Goal: Information Seeking & Learning: Learn about a topic

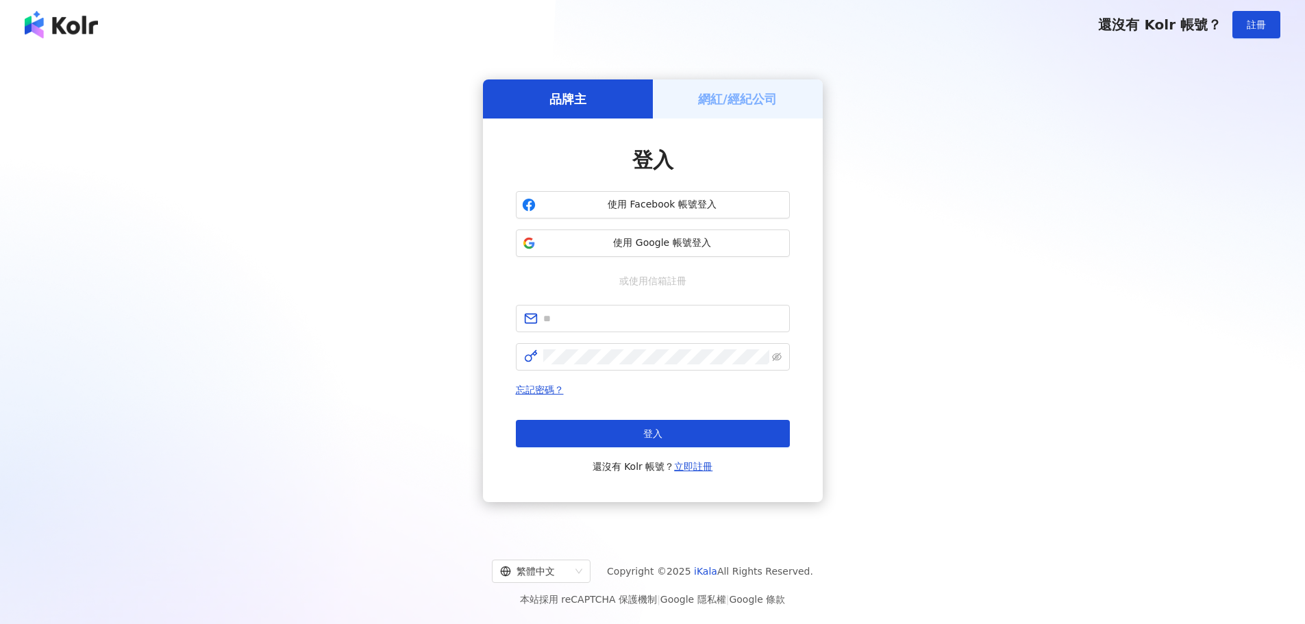
click at [750, 99] on h5 "網紅/經紀公司" at bounding box center [737, 98] width 79 height 17
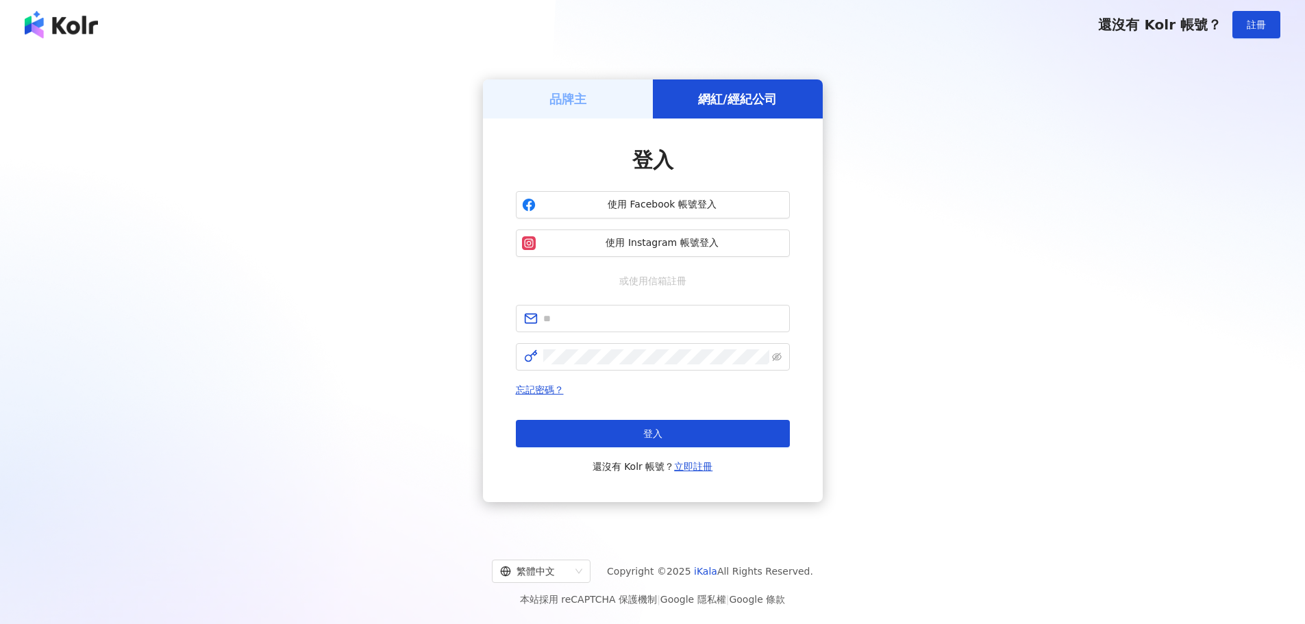
click at [640, 108] on div "品牌主" at bounding box center [568, 98] width 170 height 39
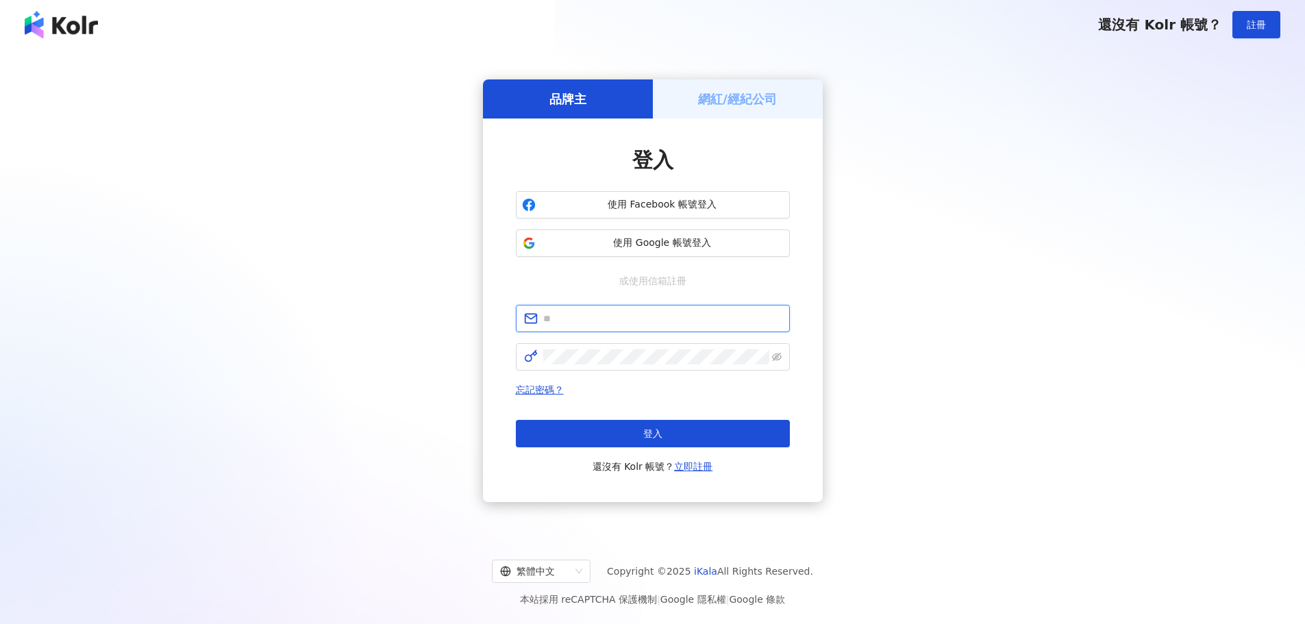
click at [649, 320] on input "text" at bounding box center [662, 318] width 238 height 15
type input "**********"
click at [605, 368] on span at bounding box center [653, 356] width 274 height 27
click button "登入" at bounding box center [653, 433] width 274 height 27
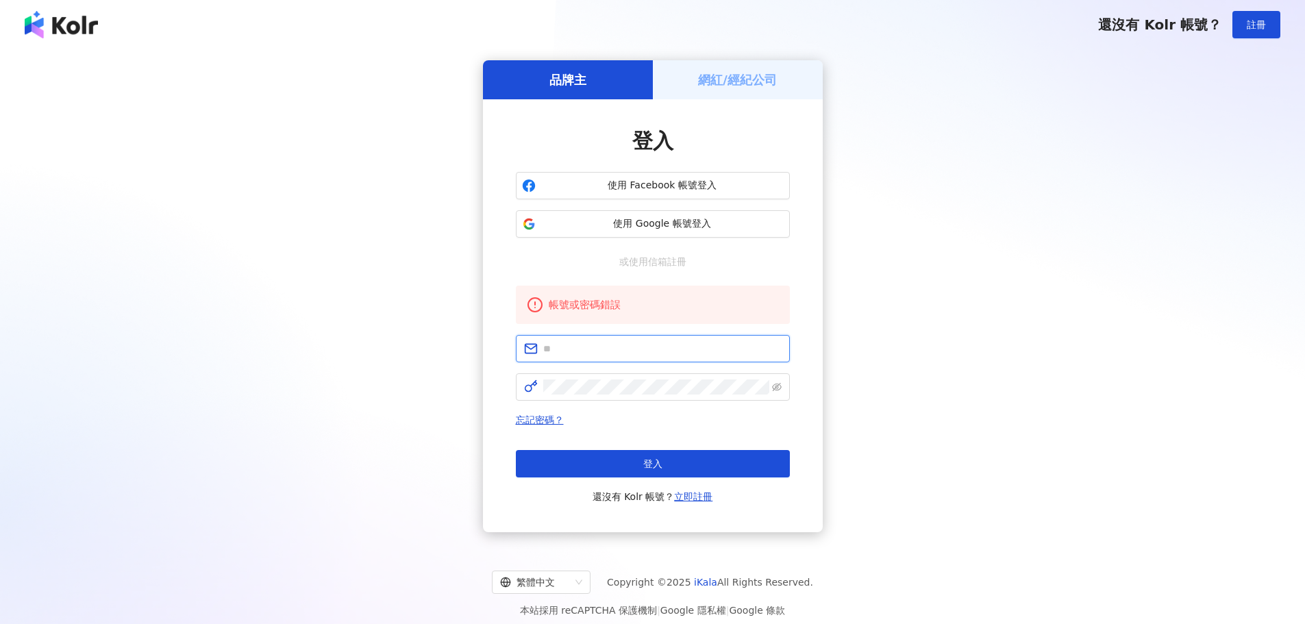
click at [607, 345] on input "text" at bounding box center [662, 348] width 238 height 15
type input "**********"
click at [773, 392] on icon "eye-invisible" at bounding box center [777, 387] width 10 height 10
click button "登入" at bounding box center [653, 463] width 274 height 27
click at [557, 424] on link "忘記密碼？" at bounding box center [540, 419] width 48 height 11
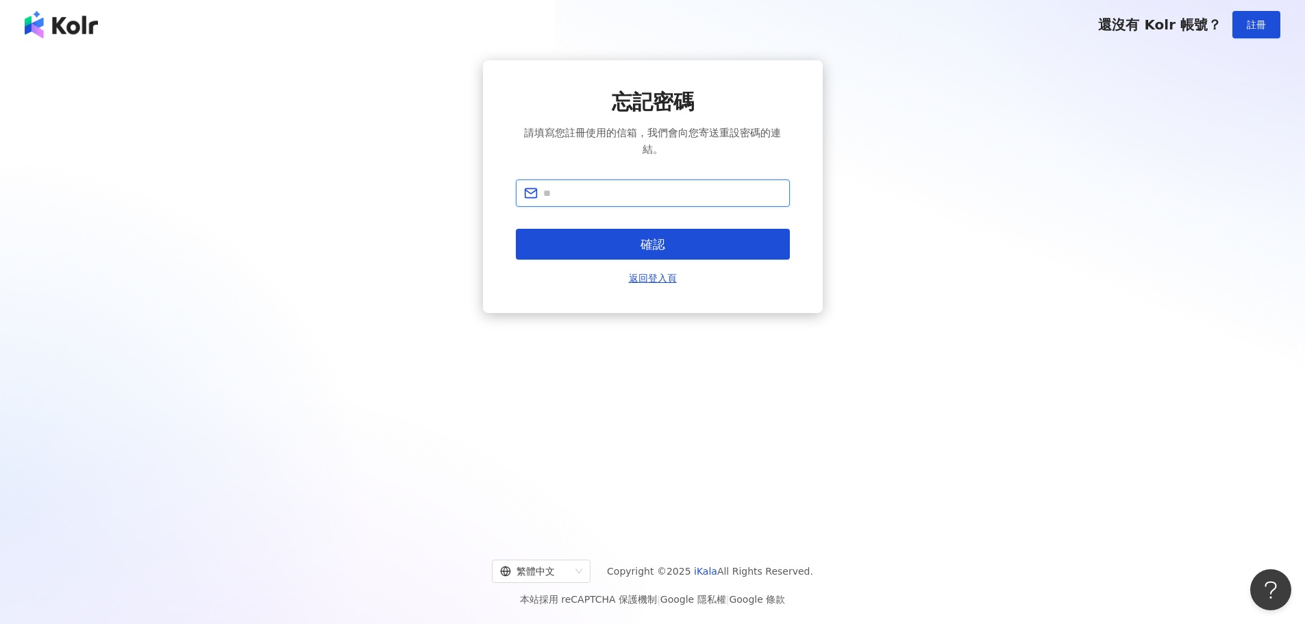
click at [621, 196] on input "text" at bounding box center [662, 193] width 238 height 15
type input "**********"
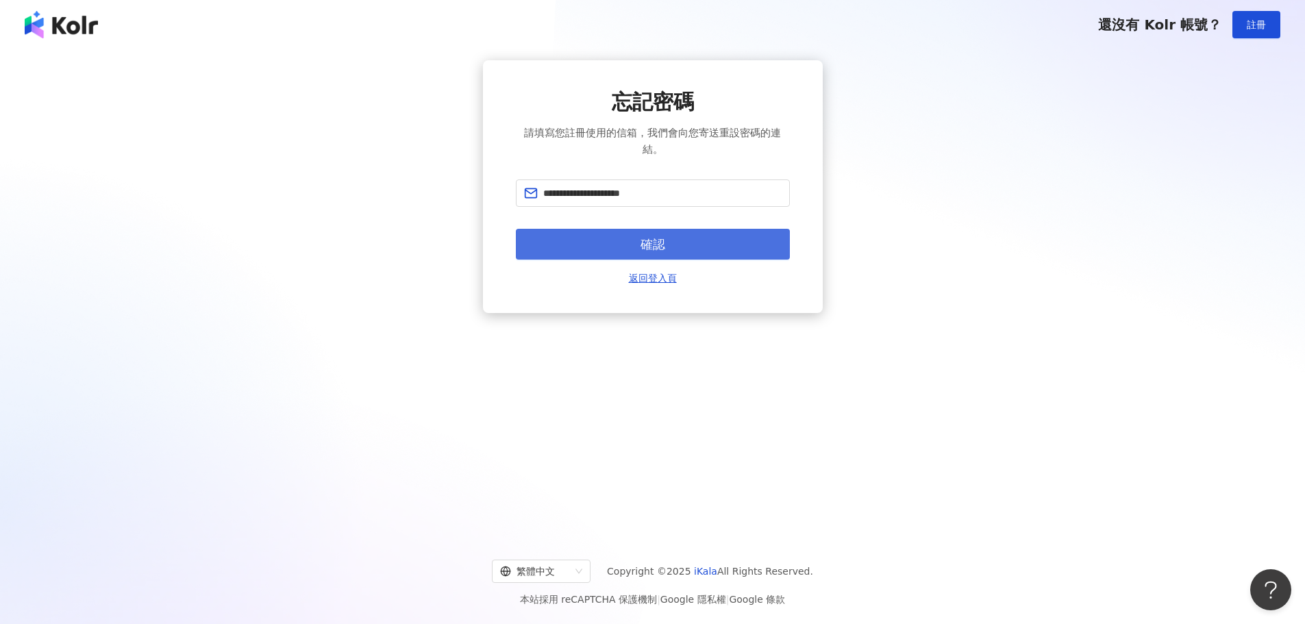
click at [565, 252] on button "確認" at bounding box center [653, 244] width 274 height 31
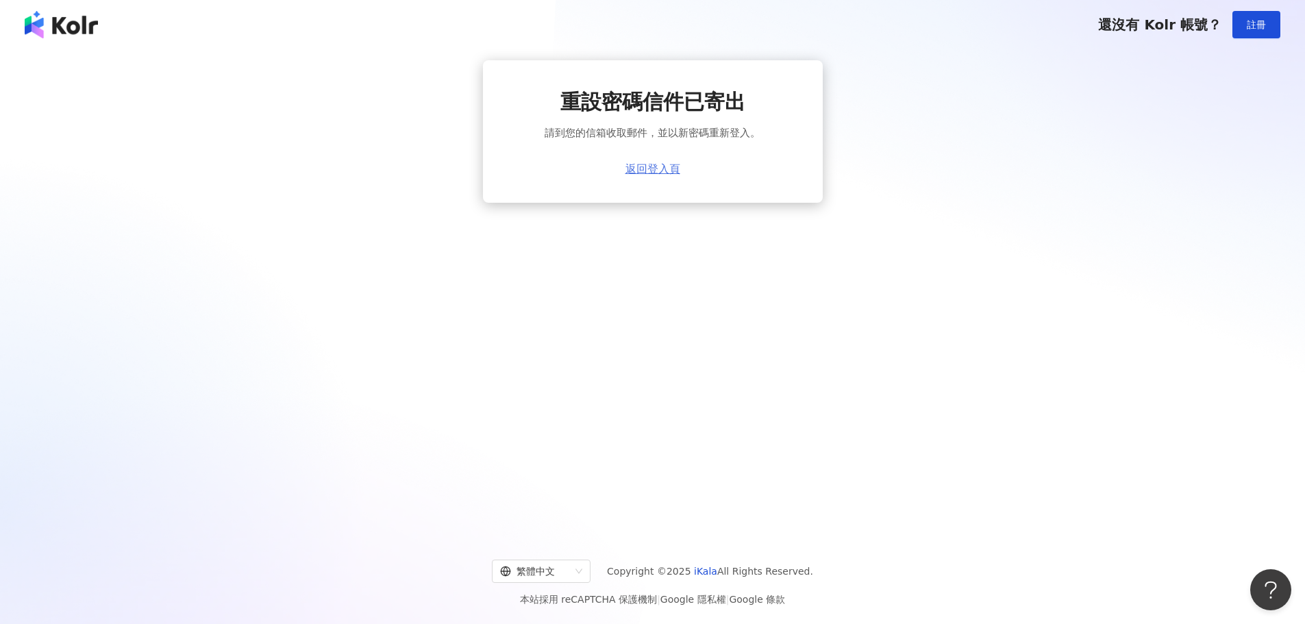
click at [644, 172] on link "返回登入頁" at bounding box center [652, 169] width 55 height 12
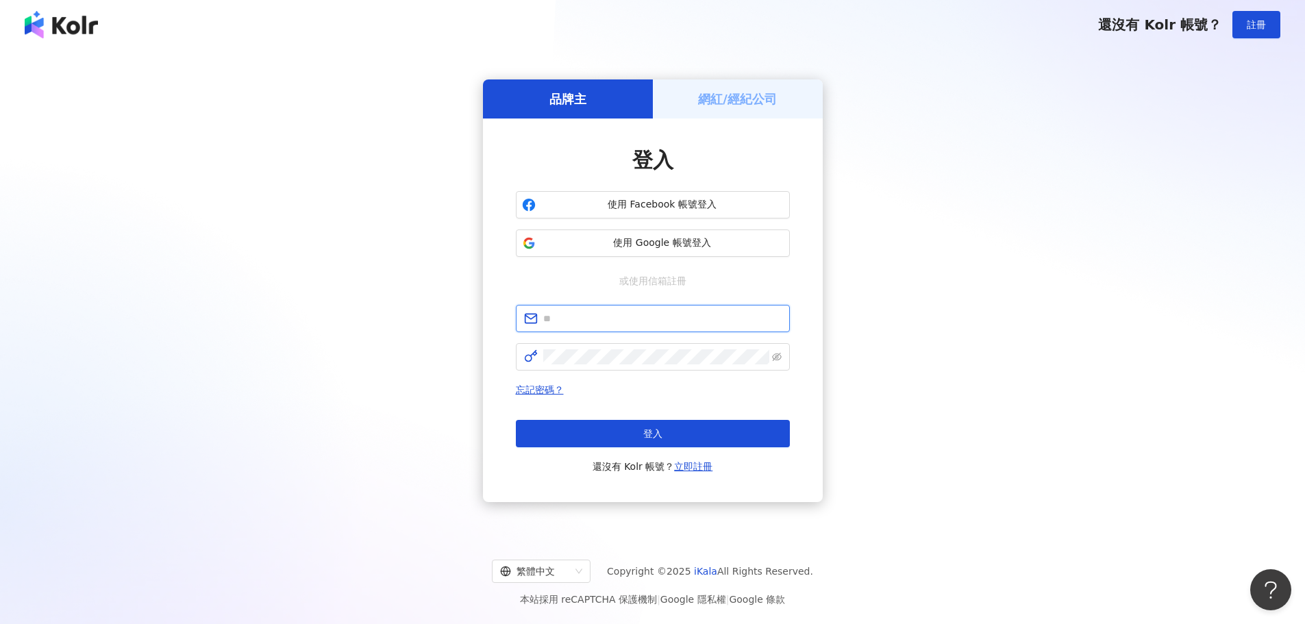
click at [672, 326] on input "text" at bounding box center [662, 318] width 238 height 15
click at [671, 320] on input "text" at bounding box center [662, 318] width 238 height 15
type input "**********"
click at [636, 424] on button "登入" at bounding box center [653, 433] width 274 height 27
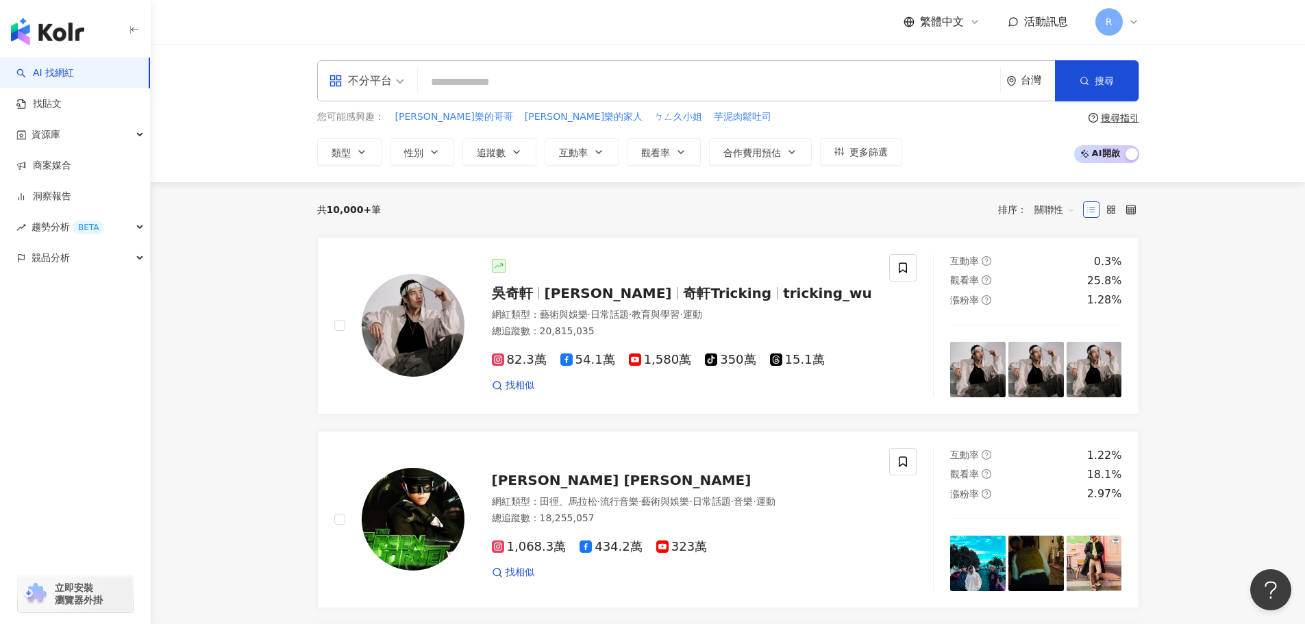
click at [593, 76] on input "search" at bounding box center [708, 82] width 571 height 26
paste input "**********"
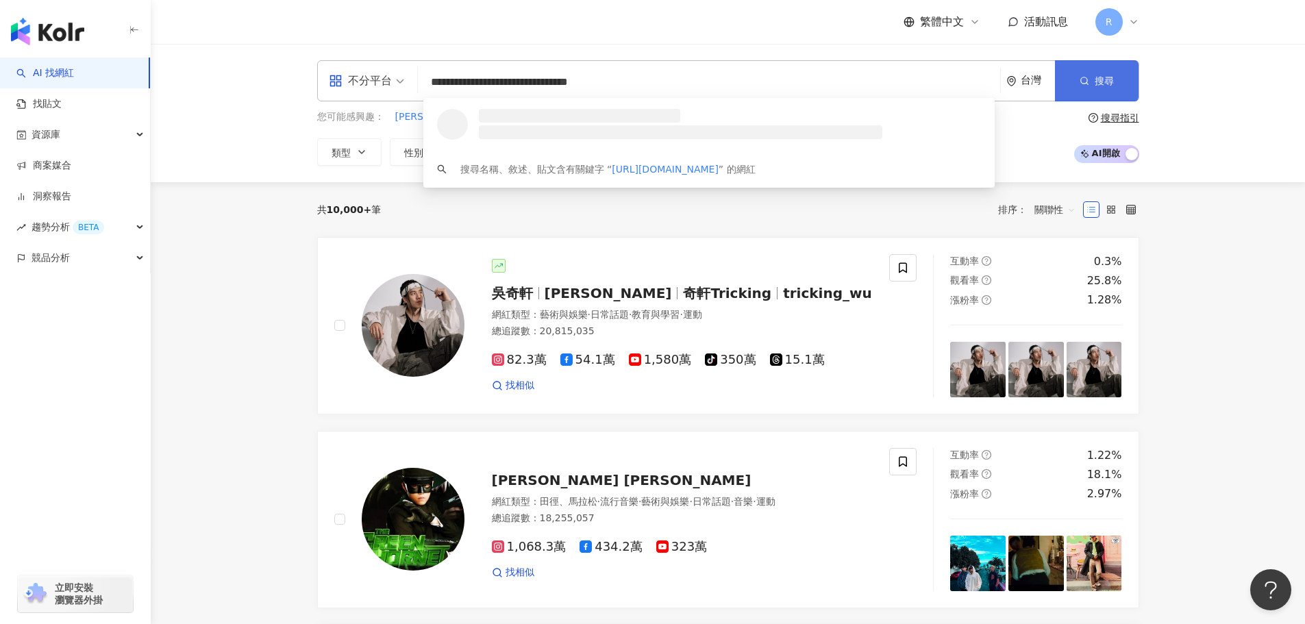
type input "**********"
click at [1079, 92] on button "搜尋" at bounding box center [1097, 80] width 84 height 41
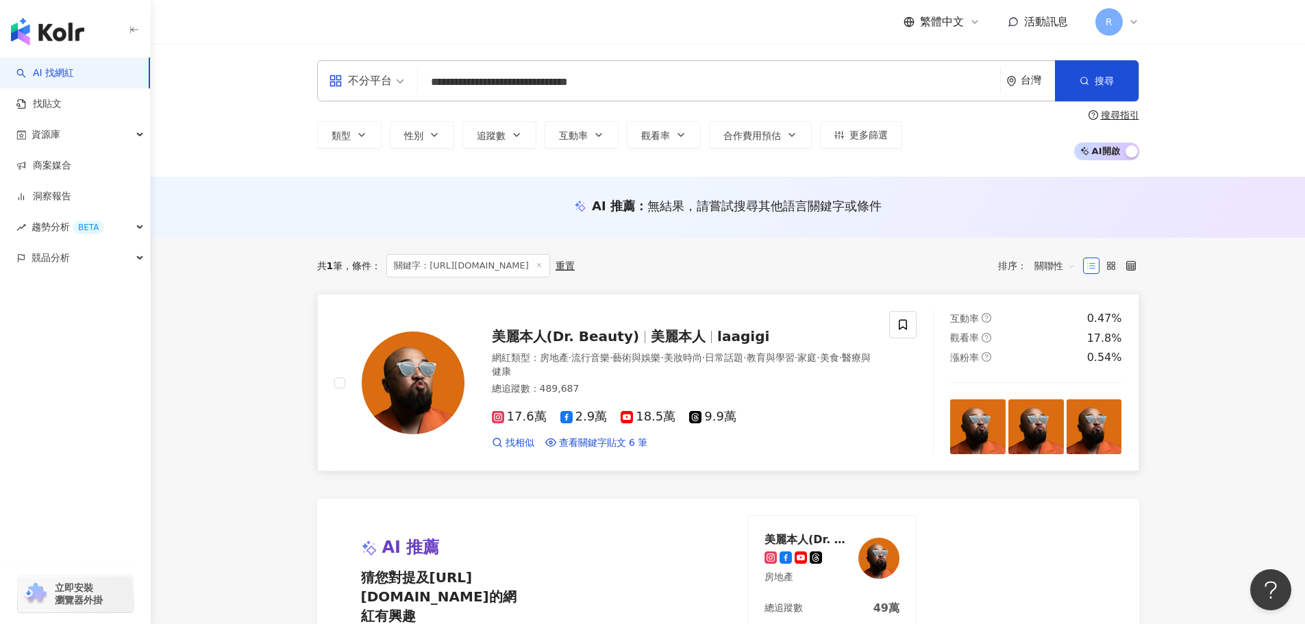
click at [561, 341] on span "美麗本人(Dr. Beauty)" at bounding box center [566, 336] width 148 height 16
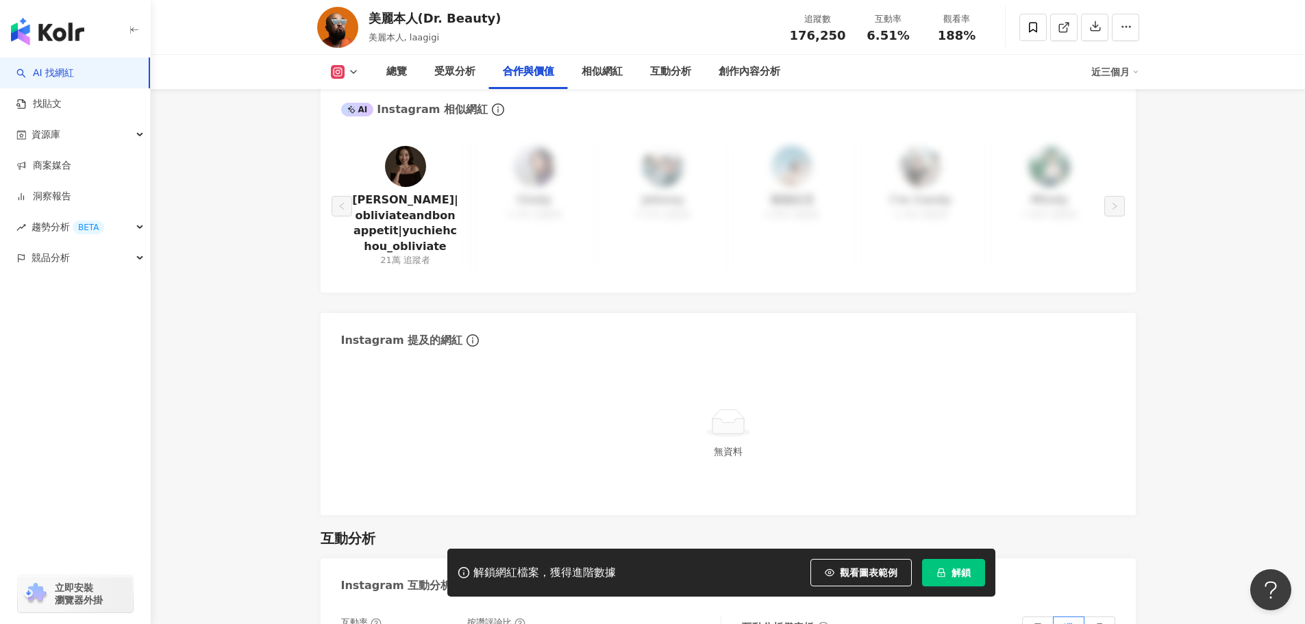
scroll to position [2101, 0]
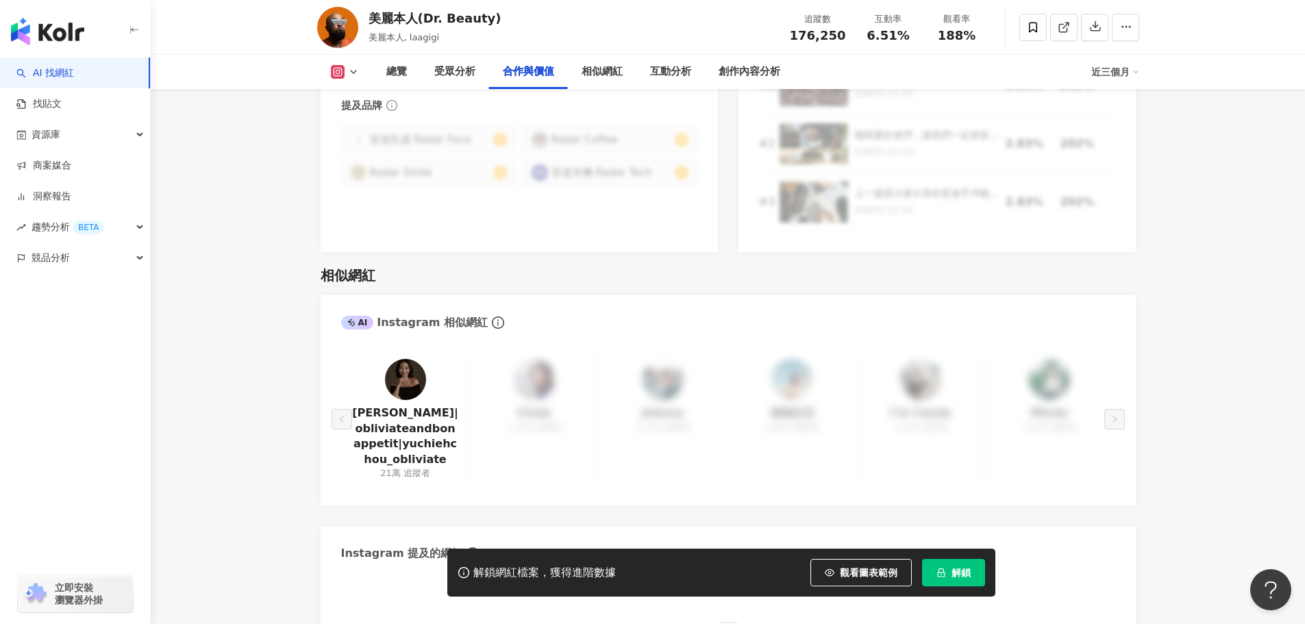
click at [955, 579] on button "解鎖" at bounding box center [953, 572] width 63 height 27
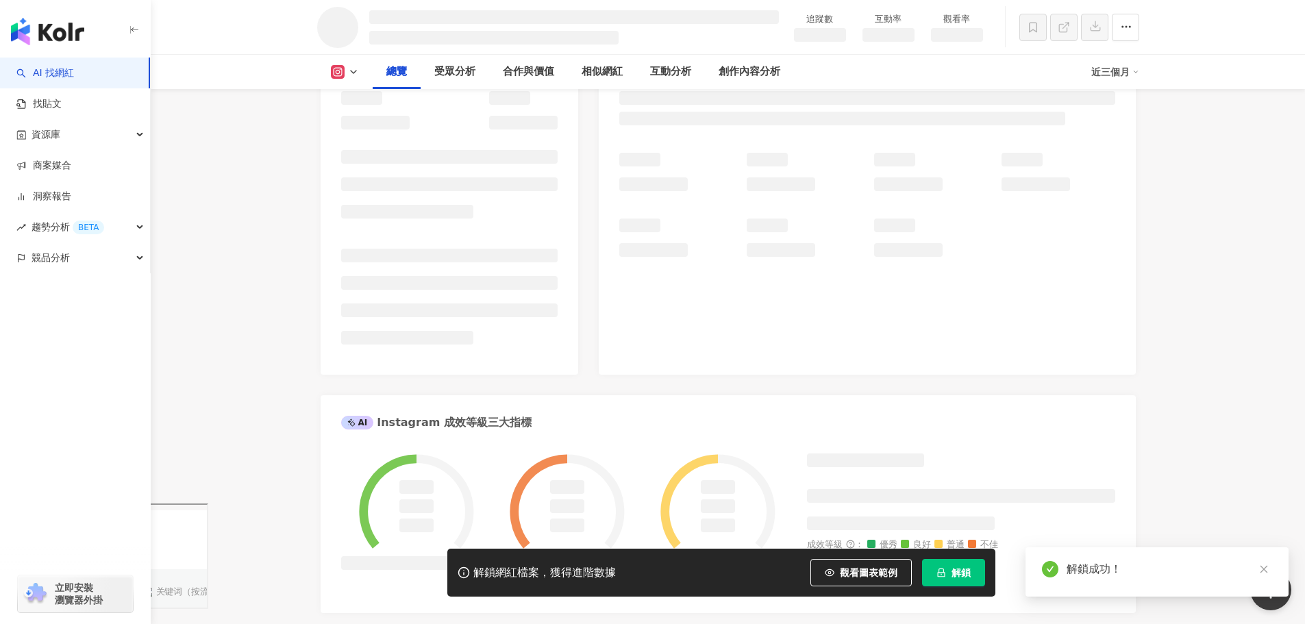
scroll to position [179, 0]
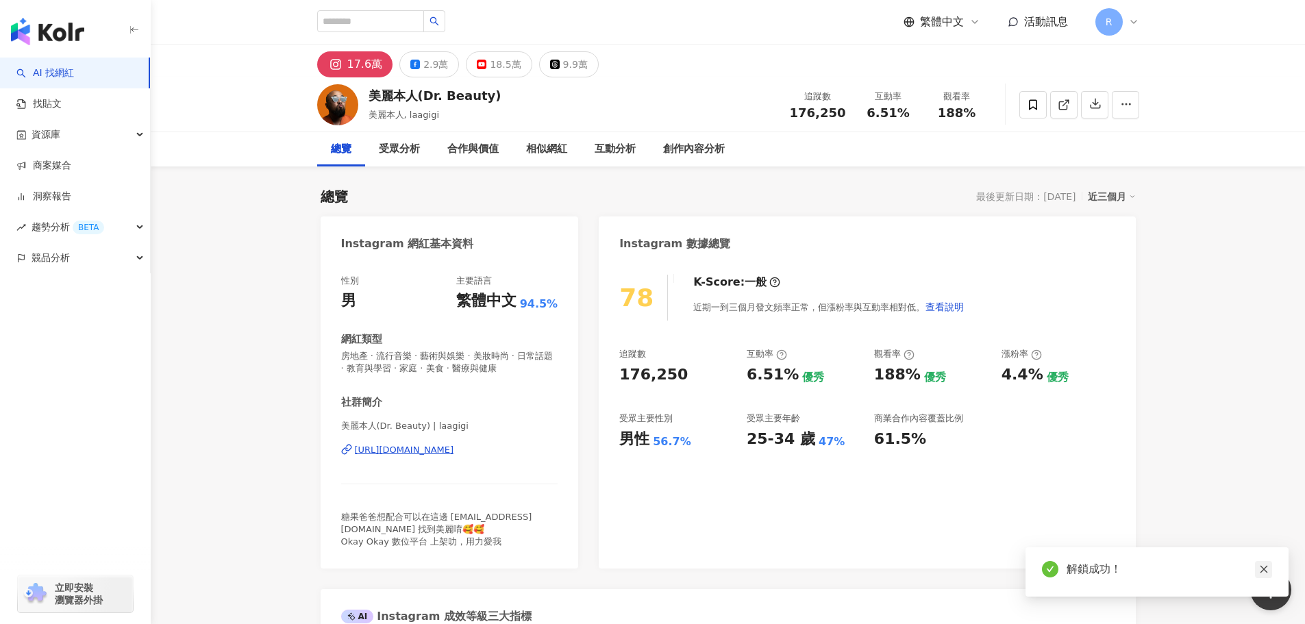
click at [1260, 571] on icon "close" at bounding box center [1264, 569] width 10 height 10
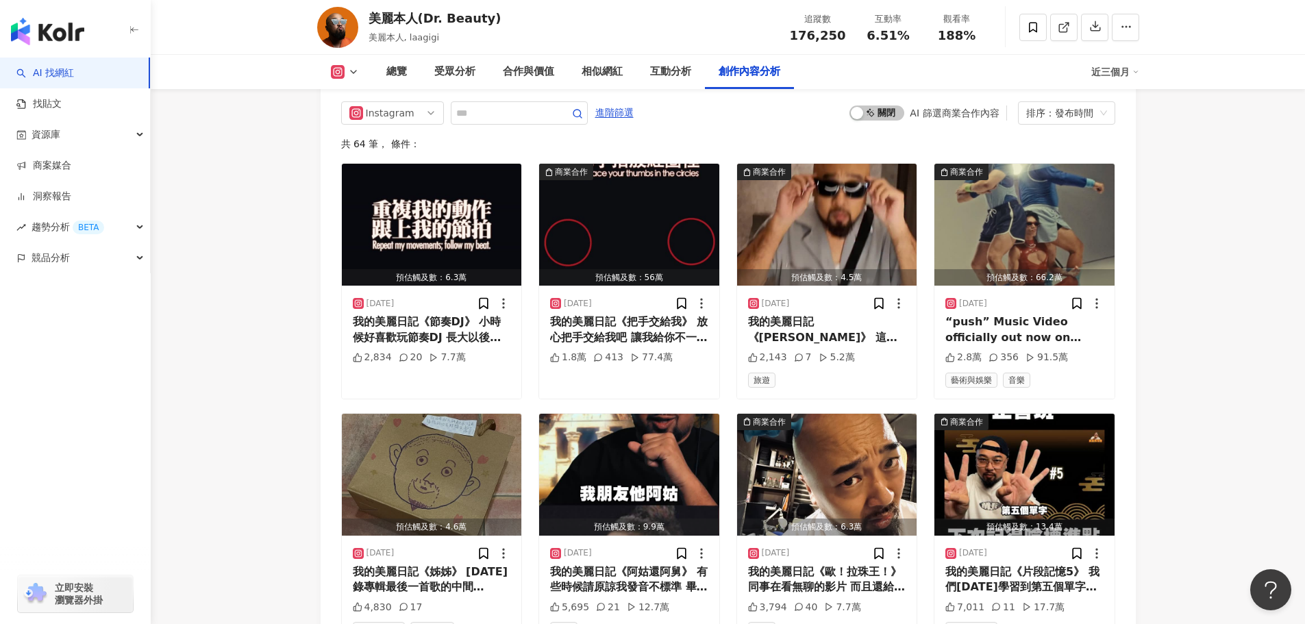
scroll to position [4220, 0]
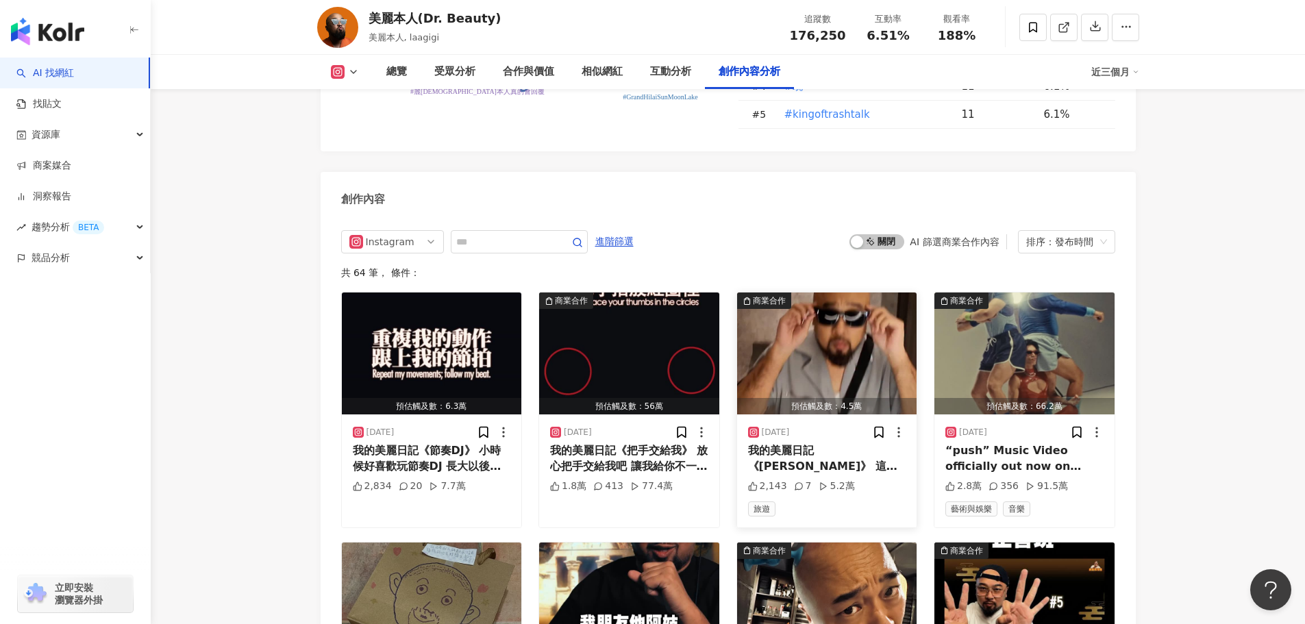
click at [842, 292] on img "button" at bounding box center [827, 353] width 180 height 122
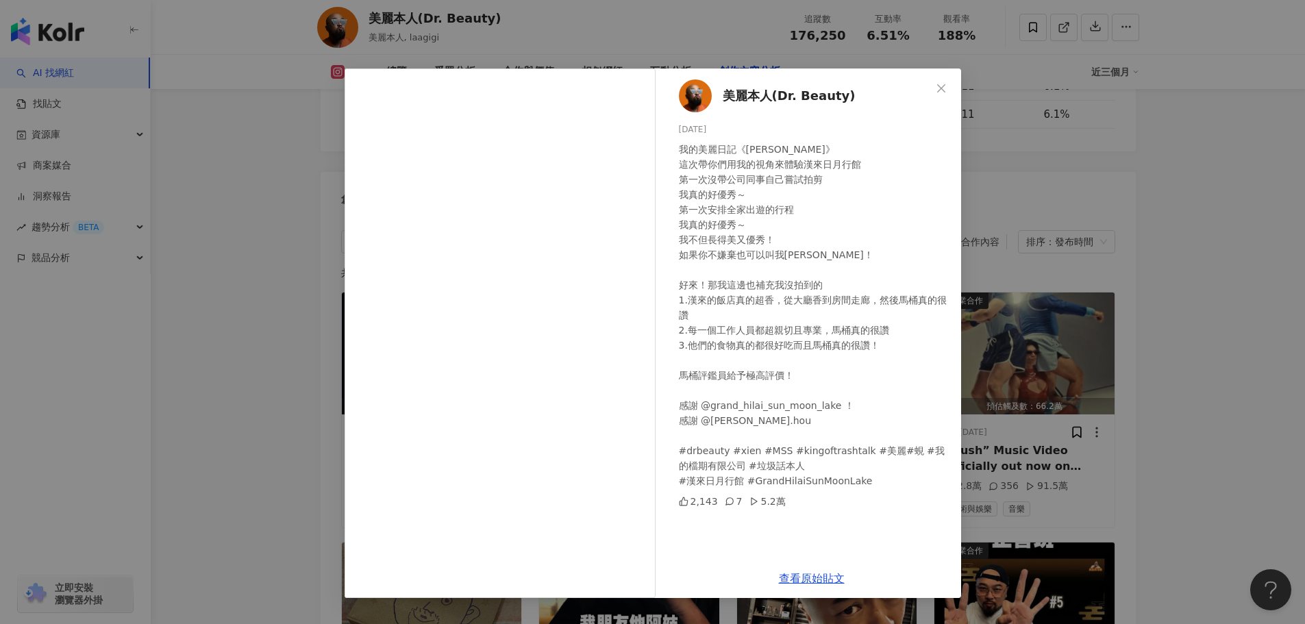
scroll to position [4289, 0]
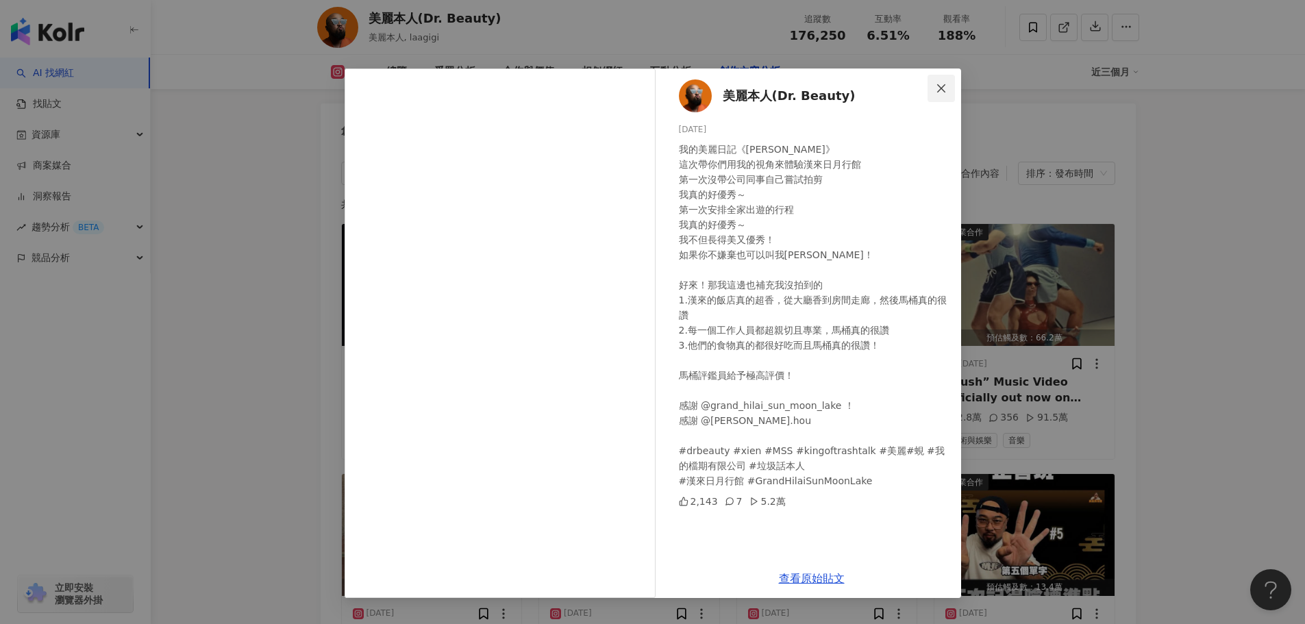
click at [936, 83] on icon "close" at bounding box center [941, 88] width 11 height 11
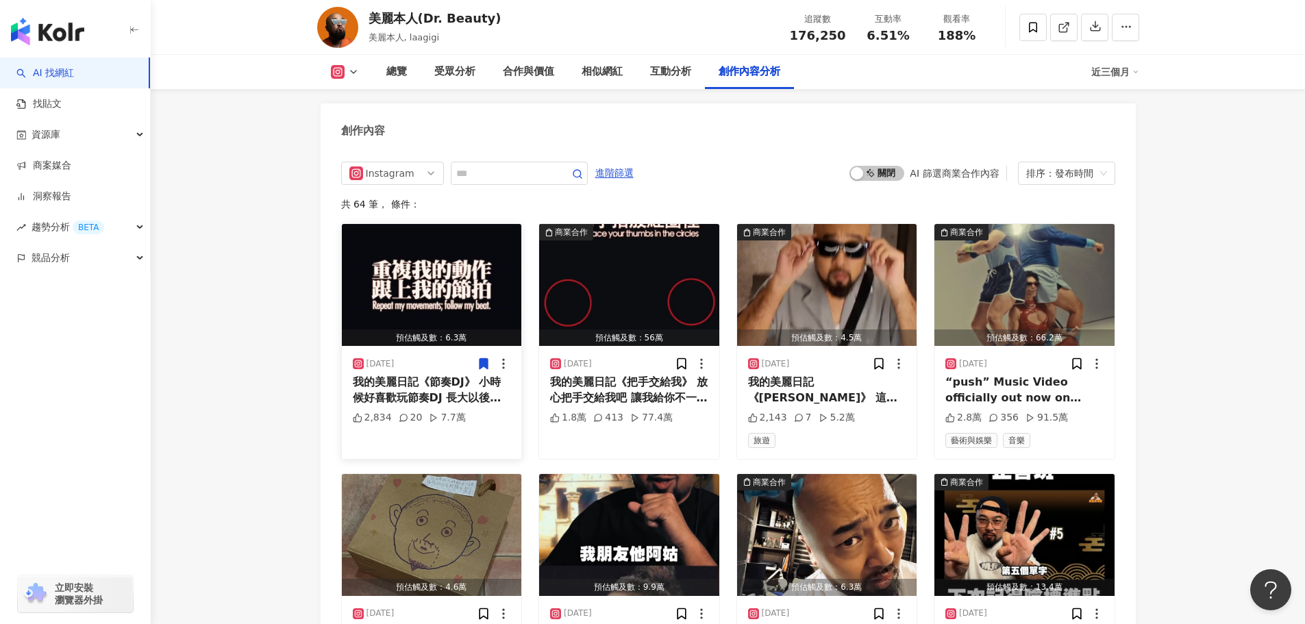
click at [442, 224] on img "button" at bounding box center [432, 285] width 180 height 122
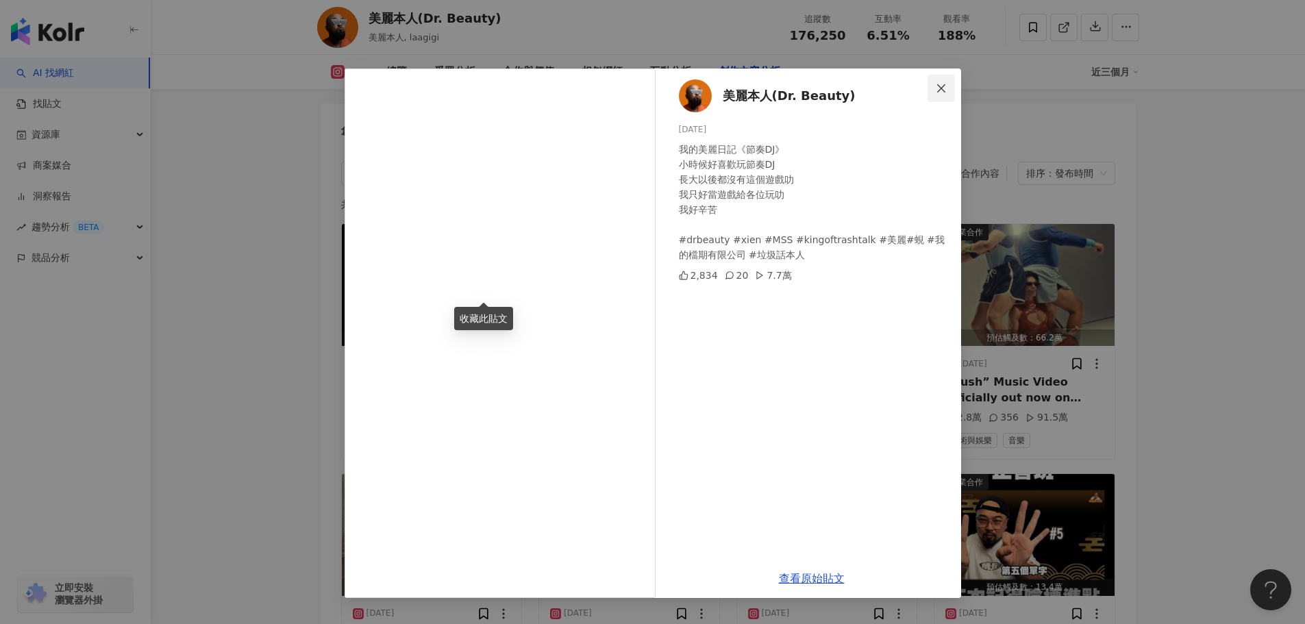
click at [932, 93] on span "Close" at bounding box center [940, 88] width 27 height 11
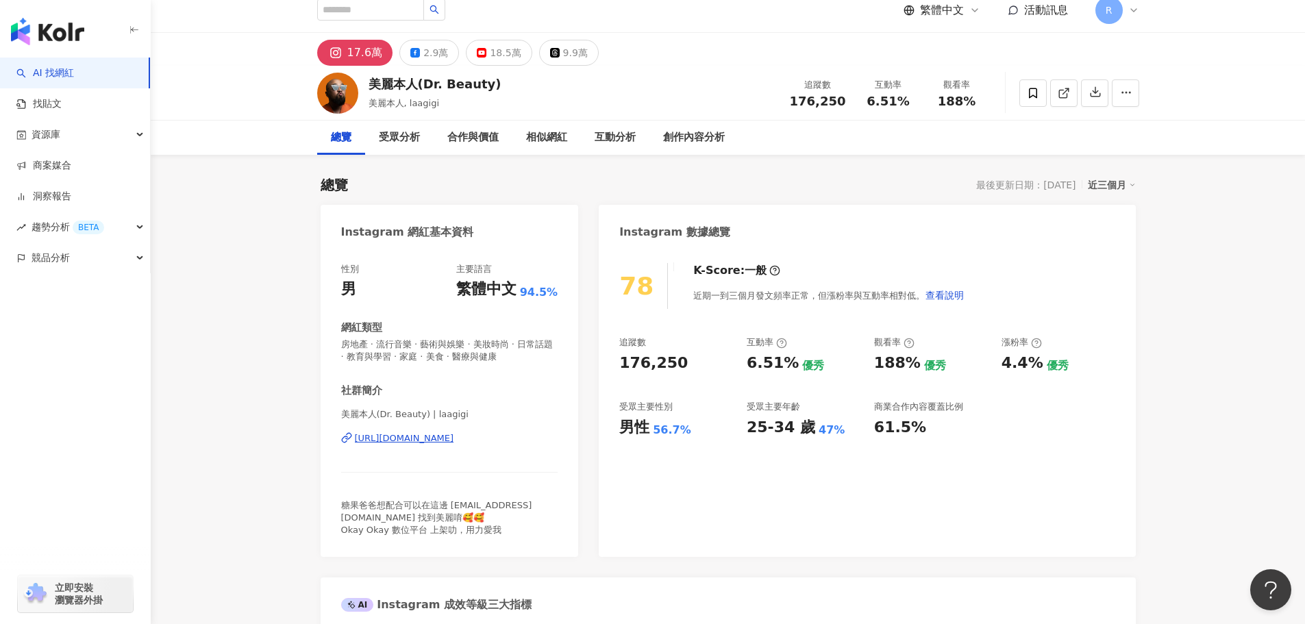
scroll to position [0, 0]
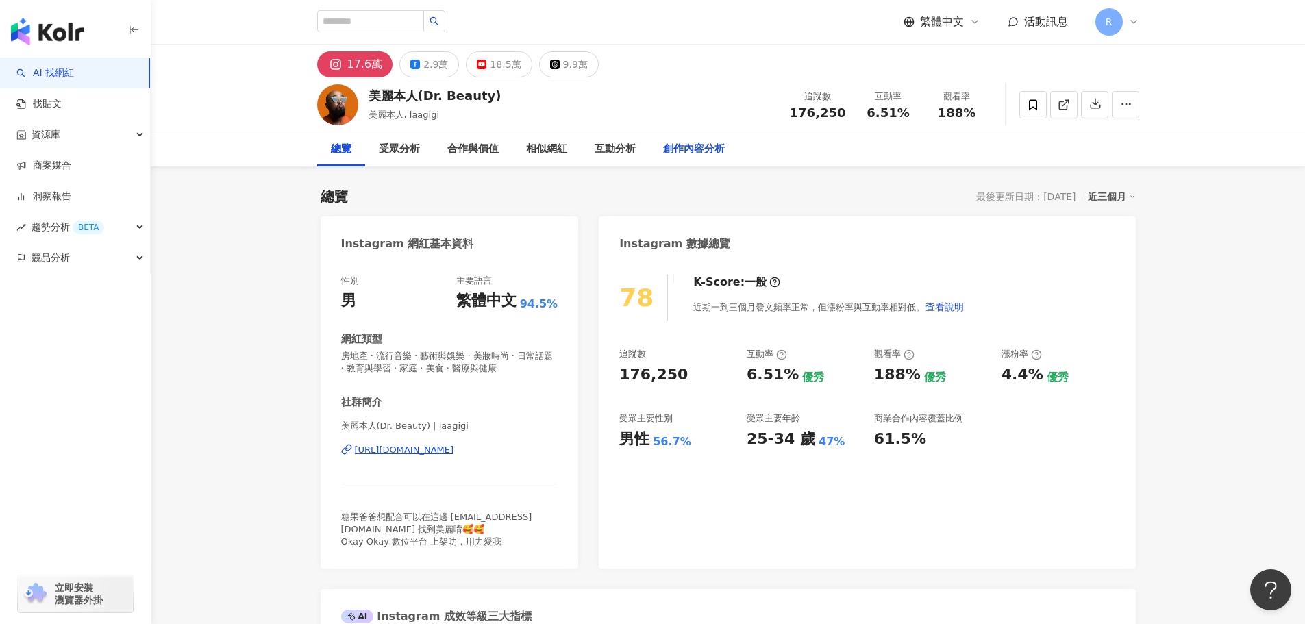
click at [686, 151] on div "創作內容分析" at bounding box center [694, 149] width 62 height 16
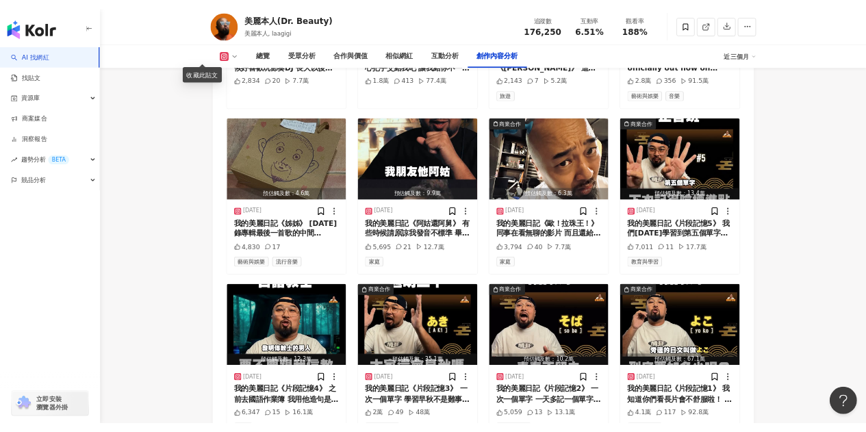
scroll to position [4510, 0]
